Goal: Task Accomplishment & Management: Use online tool/utility

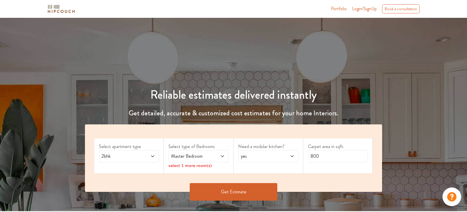
click at [134, 156] on span "2bhk" at bounding box center [120, 156] width 41 height 7
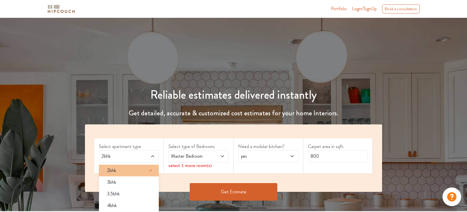
click at [126, 169] on div "2bhk" at bounding box center [130, 170] width 57 height 7
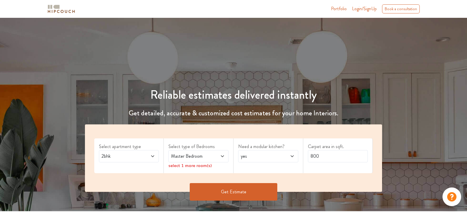
click at [137, 144] on label "Select apartment type" at bounding box center [129, 146] width 60 height 7
click at [149, 155] on span at bounding box center [148, 156] width 14 height 7
click at [212, 154] on span at bounding box center [218, 156] width 14 height 7
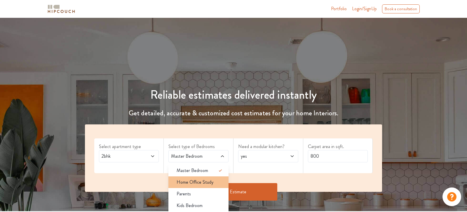
click at [191, 183] on span "Home Office Study" at bounding box center [195, 182] width 37 height 7
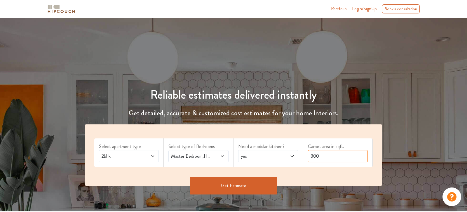
click at [325, 159] on input "800" at bounding box center [338, 156] width 60 height 12
type input "850"
click at [304, 137] on div "Select apartment type 2bhk Select type of Bedrooms Master Bedroom,Home Office S…" at bounding box center [233, 154] width 297 height 61
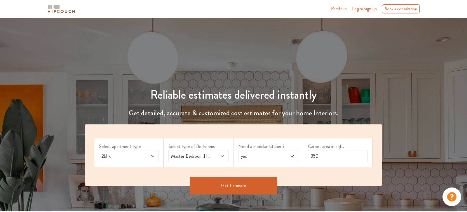
click at [233, 186] on button "Get Estimate" at bounding box center [234, 186] width 88 height 18
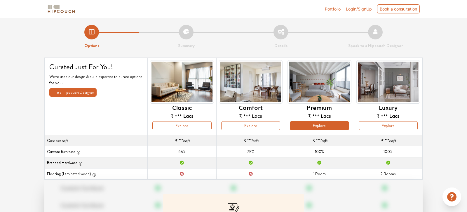
click at [336, 123] on button "Explore" at bounding box center [319, 125] width 59 height 9
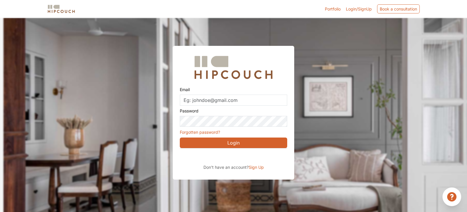
click at [233, 80] on img at bounding box center [233, 67] width 84 height 29
click at [222, 104] on input "Email" at bounding box center [233, 100] width 107 height 11
type input "Vinay.kumar.105@hipcouch.com"
click at [241, 137] on button "Login" at bounding box center [233, 142] width 107 height 11
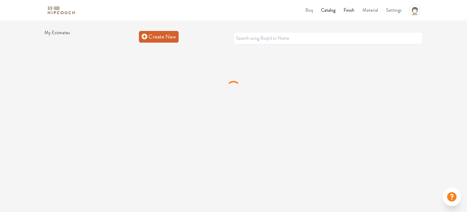
click at [154, 36] on link "Create New" at bounding box center [159, 37] width 40 height 12
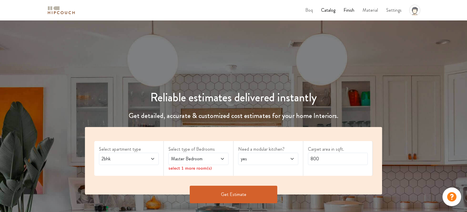
click at [208, 151] on label "Select type of Bedrooms" at bounding box center [198, 149] width 60 height 7
click at [201, 157] on span "Master Bedroom" at bounding box center [190, 158] width 41 height 7
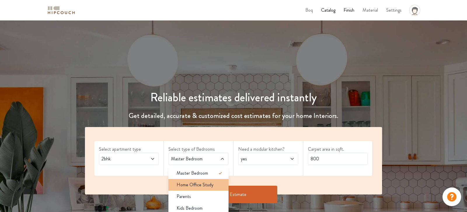
click at [189, 184] on span "Home Office Study" at bounding box center [195, 184] width 37 height 7
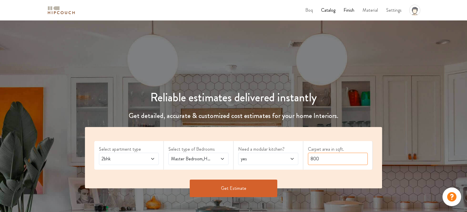
click at [338, 158] on input "800" at bounding box center [338, 159] width 60 height 12
type input "700"
click at [243, 190] on button "Get Estimate" at bounding box center [234, 189] width 88 height 18
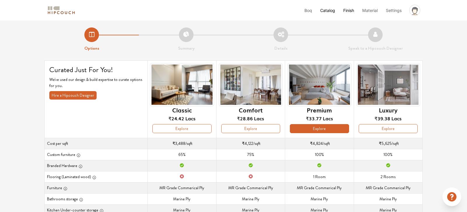
click at [318, 130] on button "Explore" at bounding box center [319, 128] width 59 height 9
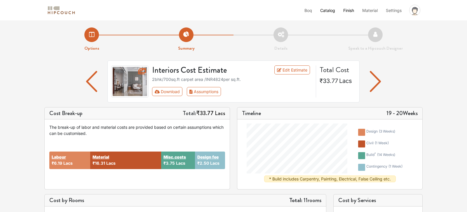
click at [276, 36] on li "Details" at bounding box center [281, 39] width 95 height 24
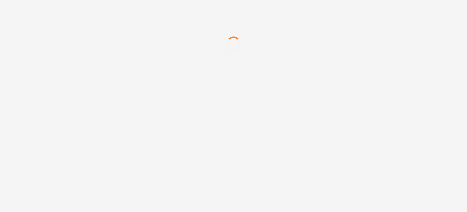
click at [261, 94] on div "Boq Catalog Finish Material Settings profile pic Dashboard Upload Boq Logout" at bounding box center [233, 106] width 467 height 212
